Goal: Task Accomplishment & Management: Manage account settings

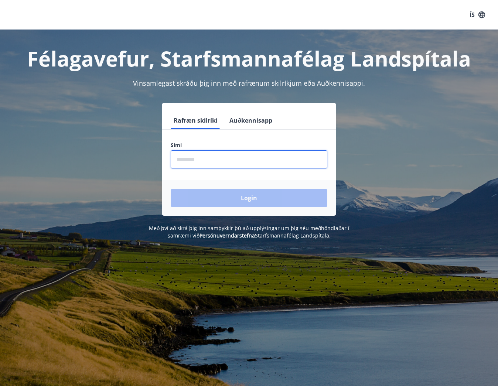
click at [252, 157] on input "phone" at bounding box center [249, 159] width 157 height 18
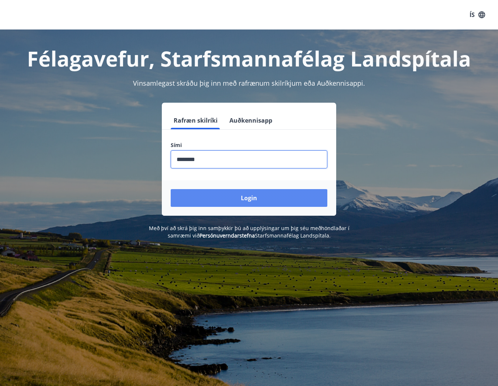
type input "********"
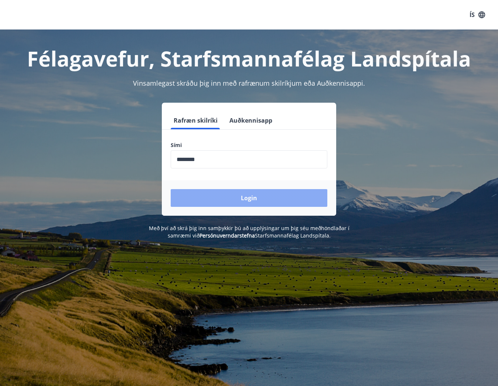
click at [252, 198] on button "Login" at bounding box center [249, 198] width 157 height 18
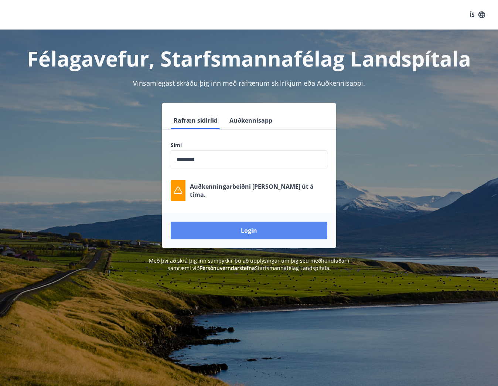
click at [251, 225] on button "Login" at bounding box center [249, 231] width 157 height 18
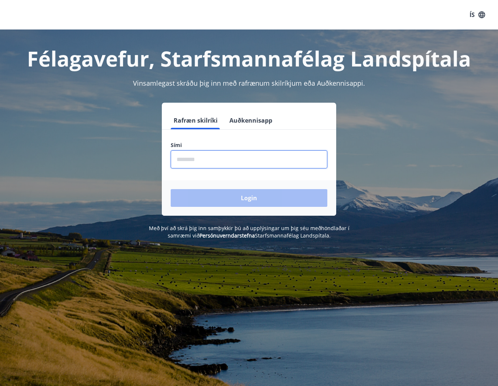
click at [266, 160] on input "phone" at bounding box center [249, 159] width 157 height 18
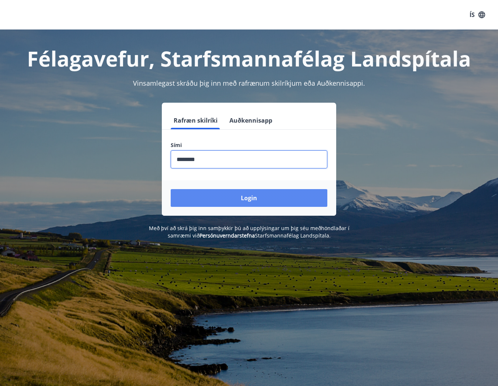
click at [266, 194] on button "Login" at bounding box center [249, 198] width 157 height 18
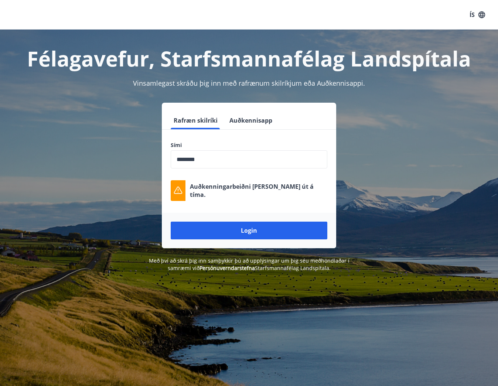
click at [397, 71] on h1 "Félagavefur, Starfsmannafélag Landspítala" at bounding box center [249, 58] width 480 height 28
click at [260, 158] on input "phone" at bounding box center [249, 159] width 157 height 18
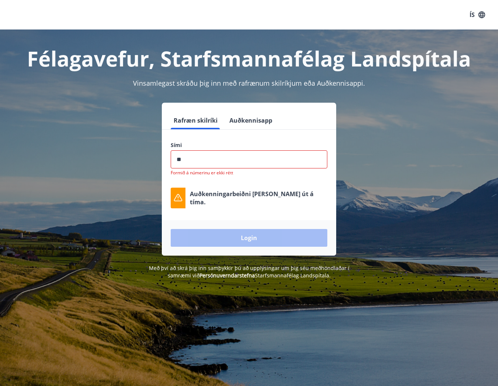
type input "*"
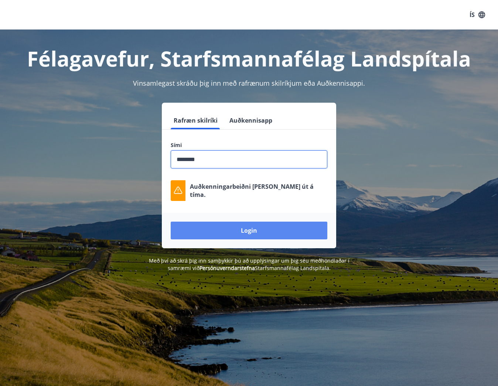
type input "********"
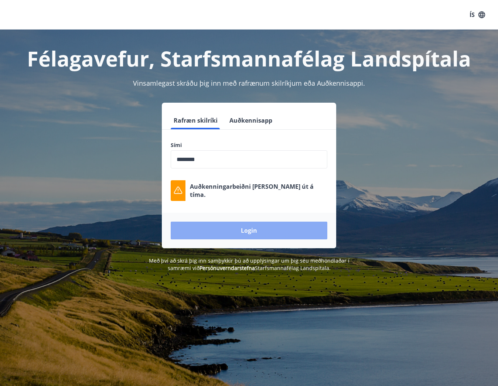
click at [230, 227] on button "Login" at bounding box center [249, 231] width 157 height 18
click at [225, 226] on button "Login" at bounding box center [249, 231] width 157 height 18
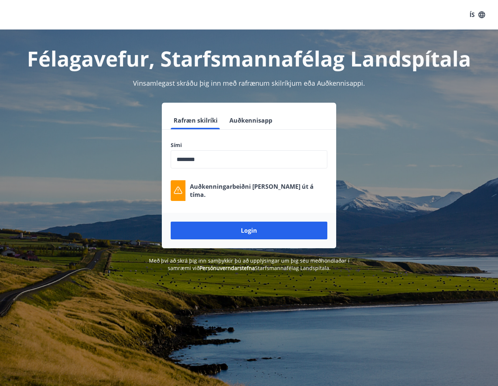
click at [214, 220] on div "Login" at bounding box center [249, 230] width 174 height 35
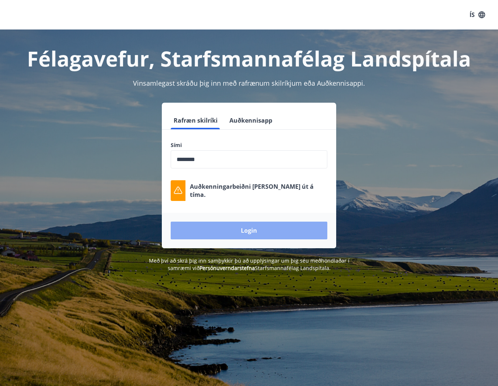
click at [214, 231] on button "Login" at bounding box center [249, 231] width 157 height 18
click at [236, 229] on button "Login" at bounding box center [249, 231] width 157 height 18
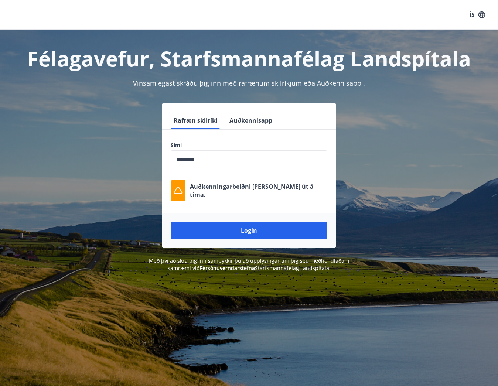
click at [379, 176] on div "Rafræn skilríki Auðkennisapp Sími ​ Auðkenningarbeiðni rann út á tíma. Login" at bounding box center [249, 176] width 480 height 146
click at [360, 107] on div "Rafræn skilríki Auðkennisapp Sími ​ Auðkenningarbeiðni rann út á tíma. Login" at bounding box center [249, 176] width 480 height 146
